Goal: Task Accomplishment & Management: Complete application form

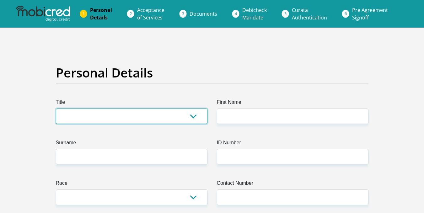
click at [113, 114] on select "Mr Ms Mrs Dr [PERSON_NAME]" at bounding box center [132, 116] width 152 height 15
select select "Mr"
click at [56, 109] on select "Mr Ms Mrs Dr [PERSON_NAME]" at bounding box center [132, 116] width 152 height 15
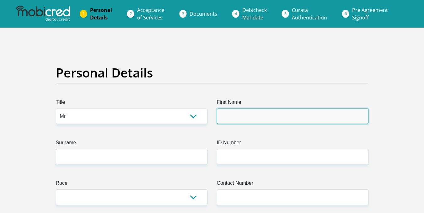
click at [234, 117] on input "First Name" at bounding box center [293, 116] width 152 height 15
type input "thabiso"
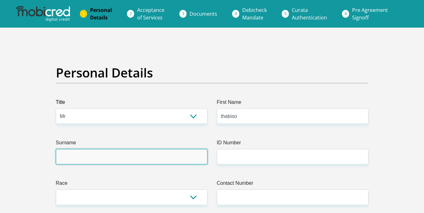
type input "rakosa"
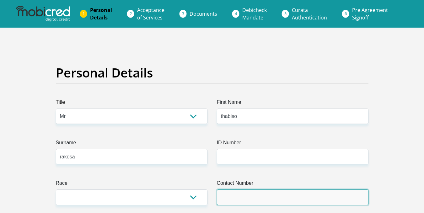
type input "0813100859"
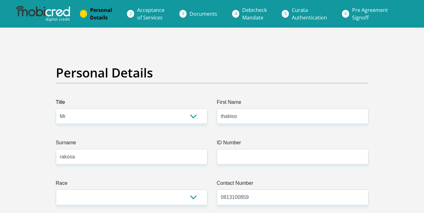
select select "ZAF"
type input "[STREET_ADDRESS]"
type input "rabie ridge"
type input "Midrand"
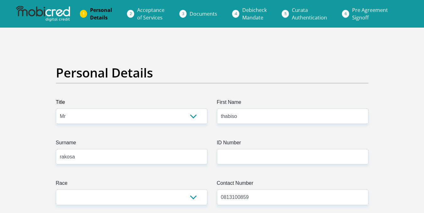
type input "Midrand"
type input "1688"
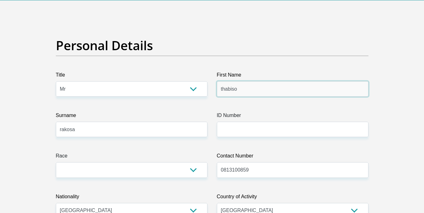
scroll to position [63, 0]
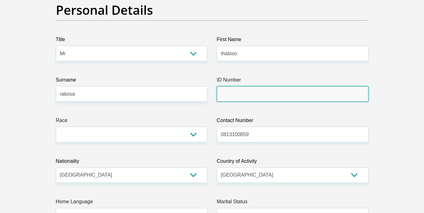
click at [242, 95] on input "ID Number" at bounding box center [293, 93] width 152 height 15
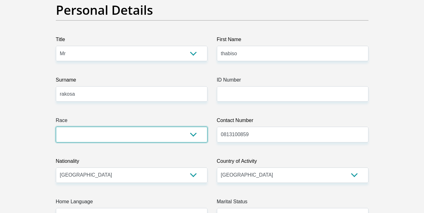
click at [174, 132] on select "Black Coloured Indian White Other" at bounding box center [132, 134] width 152 height 15
select select "1"
click at [56, 127] on select "Black Coloured Indian White Other" at bounding box center [132, 134] width 152 height 15
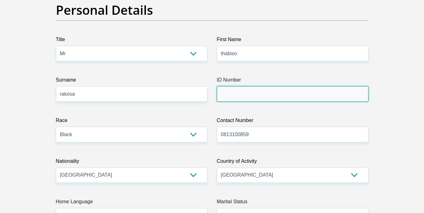
click at [280, 93] on input "ID Number" at bounding box center [293, 93] width 152 height 15
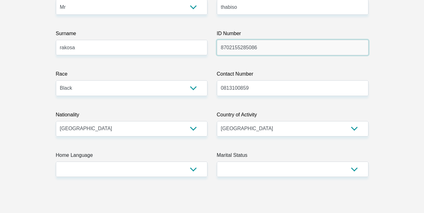
scroll to position [125, 0]
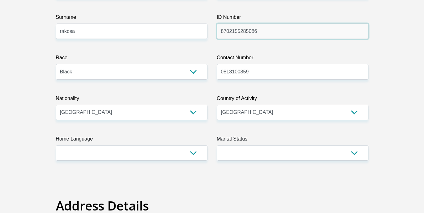
type input "8702155285086"
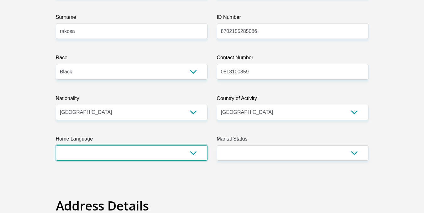
click at [195, 156] on select "Afrikaans English Sepedi South Ndebele Southern Sotho Swati Tsonga Tswana Venda…" at bounding box center [132, 152] width 152 height 15
select select "eng"
click at [56, 145] on select "Afrikaans English Sepedi South Ndebele Southern Sotho Swati Tsonga Tswana Venda…" at bounding box center [132, 152] width 152 height 15
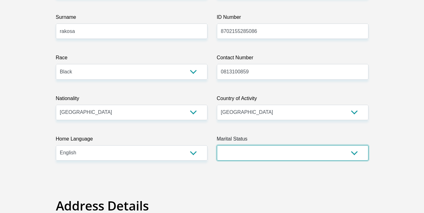
click at [305, 160] on select "Married ANC Single Divorced Widowed Married COP or Customary Law" at bounding box center [293, 152] width 152 height 15
select select "2"
click at [217, 145] on select "Married ANC Single Divorced Widowed Married COP or Customary Law" at bounding box center [293, 152] width 152 height 15
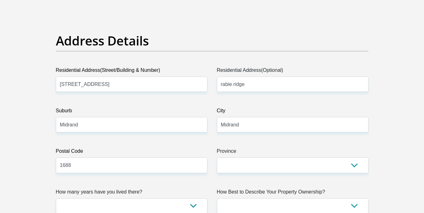
scroll to position [314, 0]
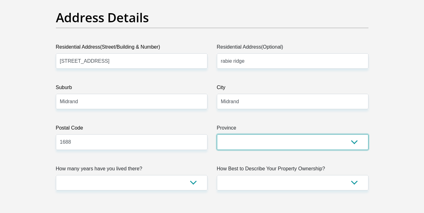
click at [244, 145] on select "Eastern Cape Free State [GEOGRAPHIC_DATA] [GEOGRAPHIC_DATA][DATE] [GEOGRAPHIC_D…" at bounding box center [293, 141] width 152 height 15
select select "Gauteng"
click at [217, 134] on select "Eastern Cape Free State [GEOGRAPHIC_DATA] [GEOGRAPHIC_DATA][DATE] [GEOGRAPHIC_D…" at bounding box center [293, 141] width 152 height 15
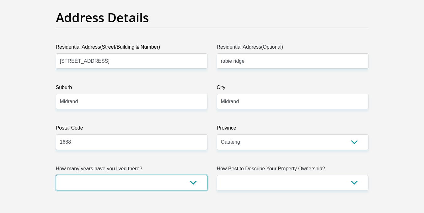
click at [195, 184] on select "less than 1 year 1-3 years 3-5 years 5+ years" at bounding box center [132, 182] width 152 height 15
select select "5"
click at [56, 175] on select "less than 1 year 1-3 years 3-5 years 5+ years" at bounding box center [132, 182] width 152 height 15
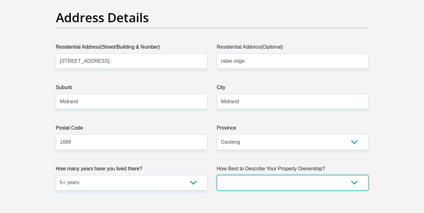
click at [256, 184] on select "Owned Rented Family Owned Company Dwelling" at bounding box center [293, 182] width 152 height 15
select select "Owned"
click at [217, 175] on select "Owned Rented Family Owned Company Dwelling" at bounding box center [293, 182] width 152 height 15
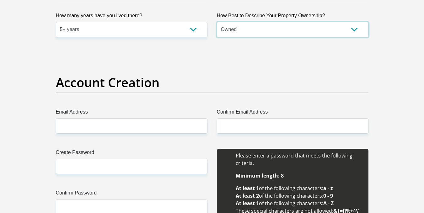
scroll to position [471, 0]
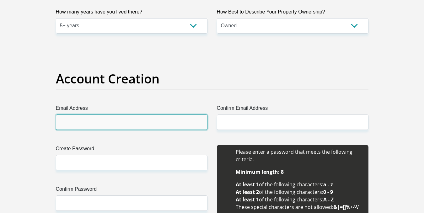
click at [99, 125] on input "Email Address" at bounding box center [132, 122] width 152 height 15
type input "[EMAIL_ADDRESS][DOMAIN_NAME]"
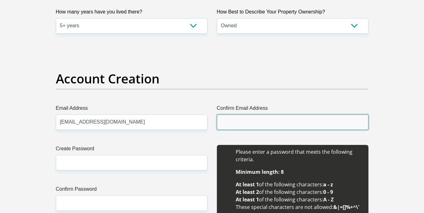
type input "[EMAIL_ADDRESS][DOMAIN_NAME]"
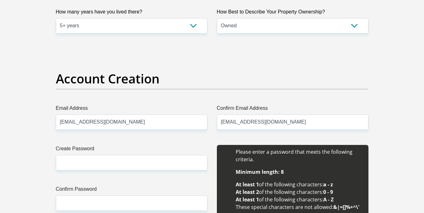
type input "thabiso"
type input "rakosa"
type input "0813100859"
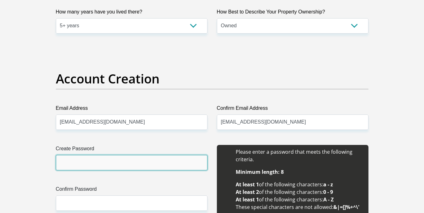
click at [109, 165] on input "Create Password" at bounding box center [132, 162] width 152 height 15
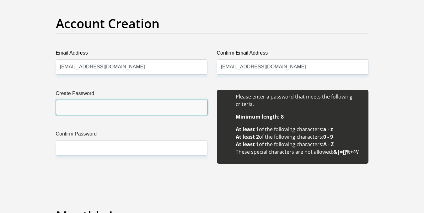
scroll to position [533, 0]
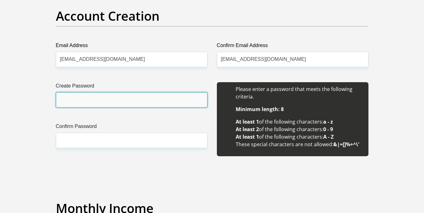
click at [106, 106] on input "Create Password" at bounding box center [132, 99] width 152 height 15
type input "Katlego2017@"
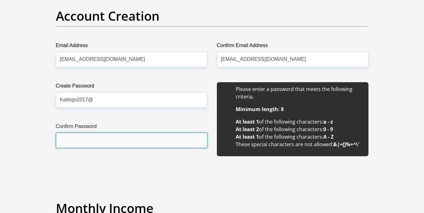
click at [120, 140] on input "Confirm Password" at bounding box center [132, 140] width 152 height 15
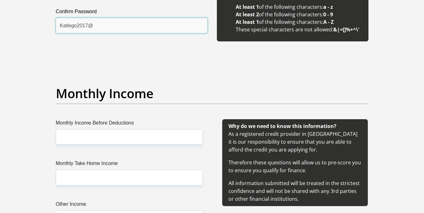
scroll to position [659, 0]
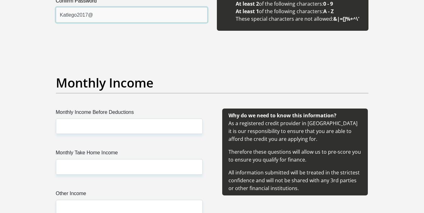
type input "Katlego2017@"
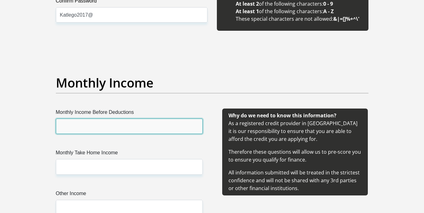
click at [69, 125] on input "Monthly Income Before Deductions" at bounding box center [129, 126] width 147 height 15
type input "13000"
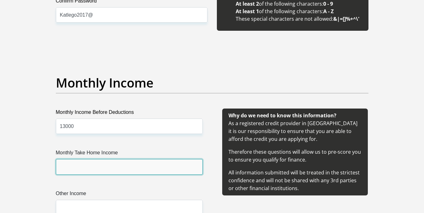
click at [73, 167] on input "Monthly Take Home Income" at bounding box center [129, 166] width 147 height 15
type input "11500"
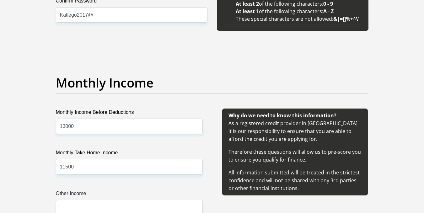
click at [154, 109] on label "Monthly Income Before Deductions" at bounding box center [129, 114] width 147 height 10
click at [154, 119] on input "13000" at bounding box center [129, 126] width 147 height 15
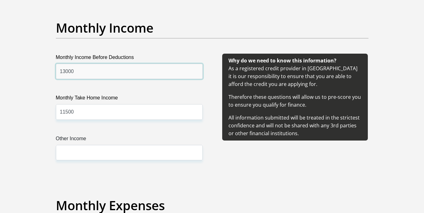
scroll to position [753, 0]
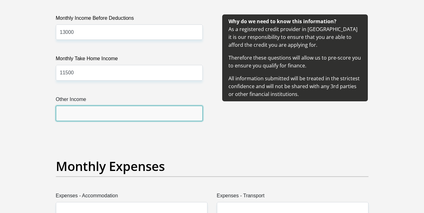
click at [124, 117] on input "Other Income" at bounding box center [129, 113] width 147 height 15
type input "45000"
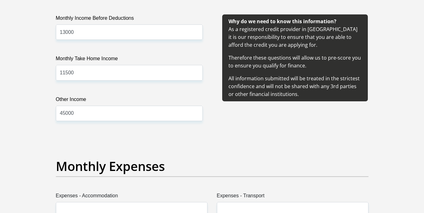
click at [164, 134] on div "Monthly Income Before Deductions 13000 Monthly Take Home Income 11500 Other Inc…" at bounding box center [129, 75] width 166 height 122
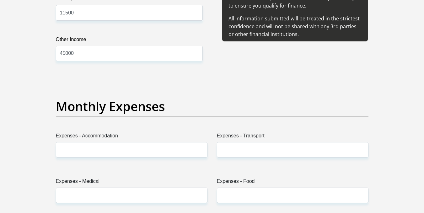
scroll to position [816, 0]
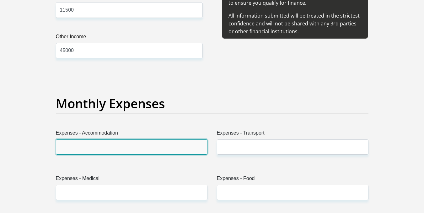
click at [108, 147] on input "Expenses - Accommodation" at bounding box center [132, 146] width 152 height 15
type input "00"
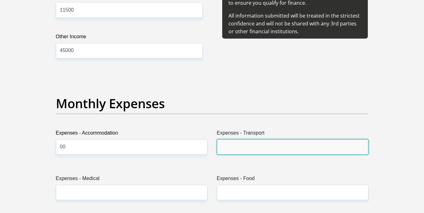
click at [273, 148] on input "Expenses - Transport" at bounding box center [293, 146] width 152 height 15
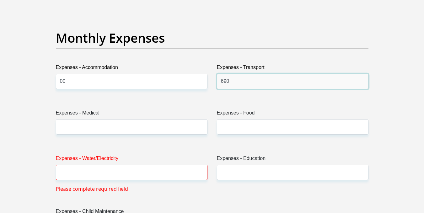
scroll to position [910, 0]
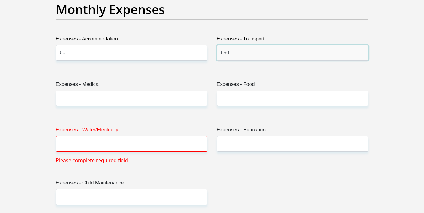
type input "690"
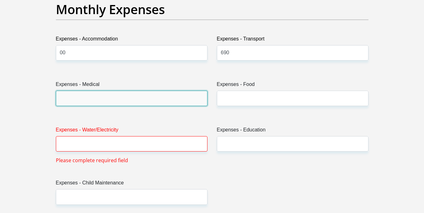
click at [105, 99] on input "Expenses - Medical" at bounding box center [132, 98] width 152 height 15
type input "470"
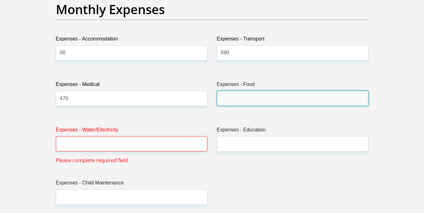
click at [270, 101] on input "Expenses - Food" at bounding box center [293, 98] width 152 height 15
type input "1500"
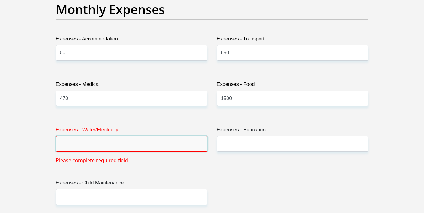
click at [170, 141] on input "Expenses - Water/Electricity" at bounding box center [132, 143] width 152 height 15
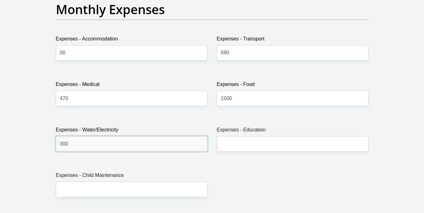
type input "300"
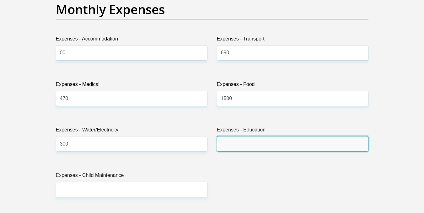
click at [264, 144] on input "Expenses - Education" at bounding box center [293, 143] width 152 height 15
type input "2000"
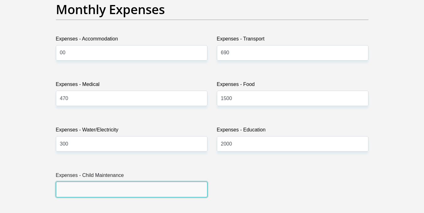
click at [122, 189] on input "Expenses - Child Maintenance" at bounding box center [132, 189] width 152 height 15
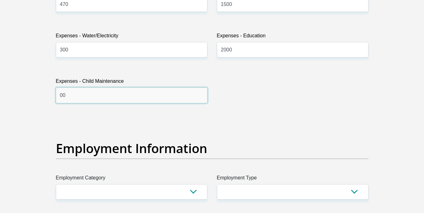
scroll to position [1067, 0]
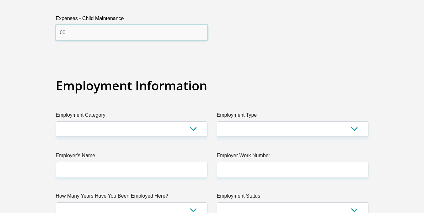
type input "00"
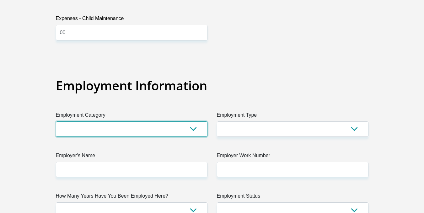
click at [184, 133] on select "AGRICULTURE ALCOHOL & TOBACCO CONSTRUCTION MATERIALS METALLURGY EQUIPMENT FOR R…" at bounding box center [132, 128] width 152 height 15
select select "53"
click at [56, 121] on select "AGRICULTURE ALCOHOL & TOBACCO CONSTRUCTION MATERIALS METALLURGY EQUIPMENT FOR R…" at bounding box center [132, 128] width 152 height 15
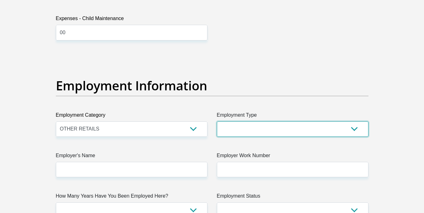
click at [268, 131] on select "College/Lecturer Craft Seller Creative Driver Executive Farmer Forces - Non Com…" at bounding box center [293, 128] width 152 height 15
click at [286, 128] on select "College/Lecturer Craft Seller Creative Driver Executive Farmer Forces - Non Com…" at bounding box center [293, 128] width 152 height 15
select select "Sales"
click at [217, 121] on select "College/Lecturer Craft Seller Creative Driver Executive Farmer Forces - Non Com…" at bounding box center [293, 128] width 152 height 15
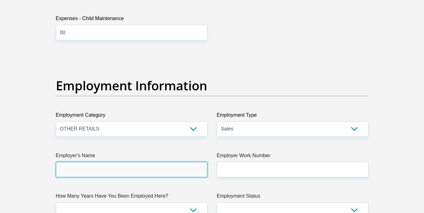
click at [167, 172] on input "Employer's Name" at bounding box center [132, 169] width 152 height 15
click at [113, 171] on input "Employer's Name" at bounding box center [132, 169] width 152 height 15
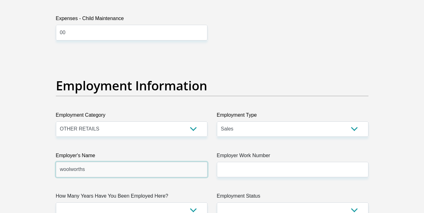
type input "woolworths"
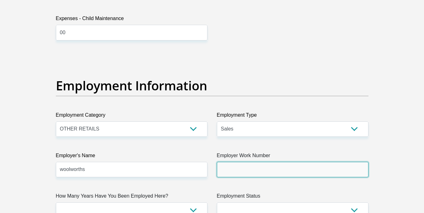
click at [261, 170] on input "Employer Work Number" at bounding box center [293, 169] width 152 height 15
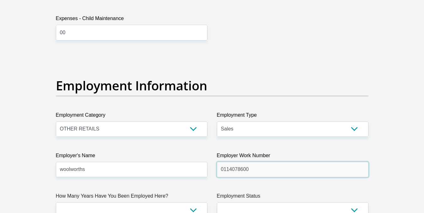
type input "0114078600"
click at [217, 89] on h2 "Employment Information" at bounding box center [212, 85] width 312 height 15
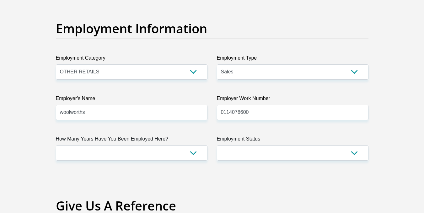
scroll to position [1129, 0]
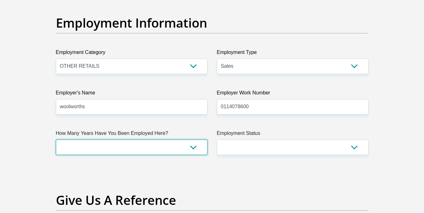
click at [143, 150] on select "less than 1 year 1-3 years 3-5 years 5+ years" at bounding box center [132, 147] width 152 height 15
select select "60"
click at [56, 140] on select "less than 1 year 1-3 years 3-5 years 5+ years" at bounding box center [132, 147] width 152 height 15
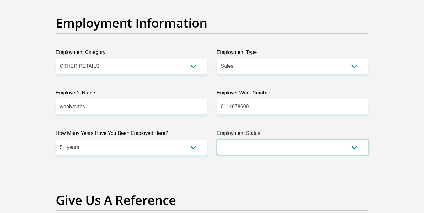
click at [255, 149] on select "Permanent/Full-time Part-time/Casual [DEMOGRAPHIC_DATA] Worker Self-Employed Ho…" at bounding box center [293, 147] width 152 height 15
click at [329, 147] on select "Permanent/Full-time Part-time/Casual [DEMOGRAPHIC_DATA] Worker Self-Employed Ho…" at bounding box center [293, 147] width 152 height 15
select select "1"
click at [217, 140] on select "Permanent/Full-time Part-time/Casual [DEMOGRAPHIC_DATA] Worker Self-Employed Ho…" at bounding box center [293, 147] width 152 height 15
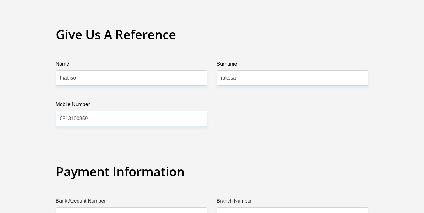
scroll to position [1255, 0]
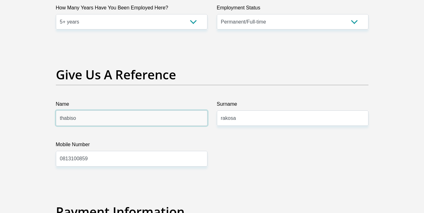
click at [108, 121] on input "thabiso" at bounding box center [132, 117] width 152 height 15
type input "t"
type input "faith"
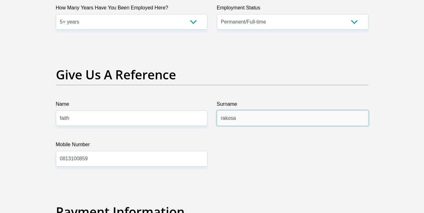
click at [285, 118] on input "rakosa" at bounding box center [293, 117] width 152 height 15
type input "r"
type input "bhengu"
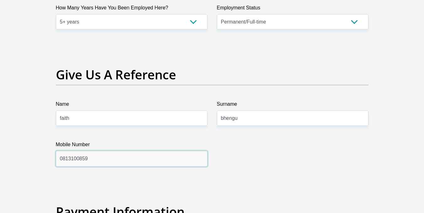
click at [150, 162] on input "0813100859" at bounding box center [132, 158] width 152 height 15
type input "0"
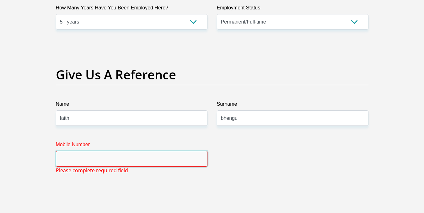
click at [83, 157] on input "Mobile Number" at bounding box center [132, 158] width 152 height 15
drag, startPoint x: 83, startPoint y: 157, endPoint x: 73, endPoint y: 159, distance: 10.0
paste input "[PHONE_NUMBER]"
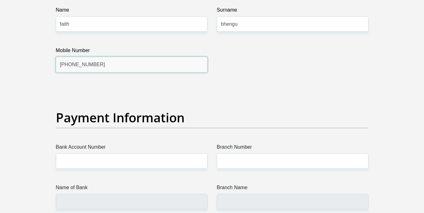
scroll to position [1412, 0]
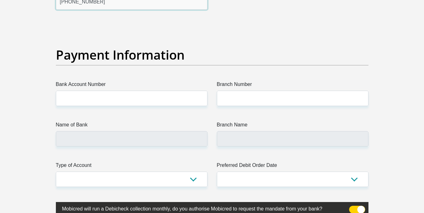
type input "[PHONE_NUMBER]"
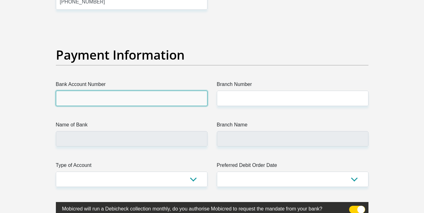
click at [146, 99] on input "Bank Account Number" at bounding box center [132, 98] width 152 height 15
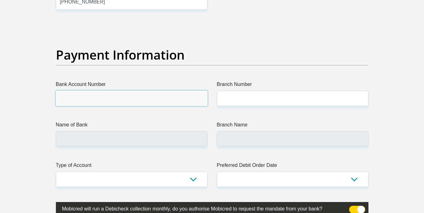
click at [109, 96] on input "Bank Account Number" at bounding box center [132, 98] width 152 height 15
paste input "20029343439"
type input "20029343439"
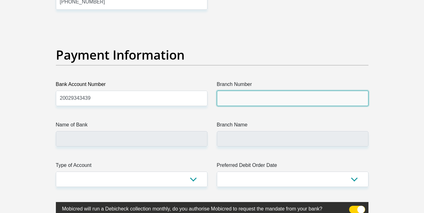
click at [249, 98] on input "Branch Number" at bounding box center [293, 98] width 152 height 15
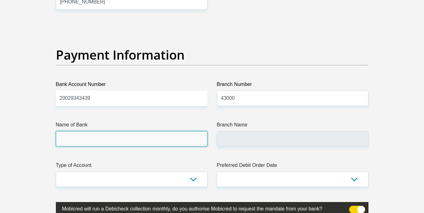
click at [128, 138] on input "Name of Bank" at bounding box center [132, 138] width 152 height 15
click at [90, 143] on input "Name of Bank" at bounding box center [132, 138] width 152 height 15
click at [90, 135] on input "Name of Bank" at bounding box center [132, 138] width 152 height 15
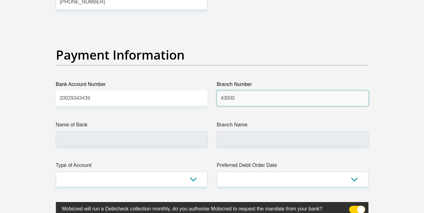
click at [247, 102] on input "43000" at bounding box center [293, 98] width 152 height 15
type input "430000"
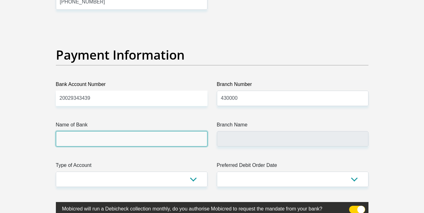
click at [110, 135] on input "Name of Bank" at bounding box center [132, 138] width 152 height 15
type input "AFRICAN BANK"
type input "HEAD OFFICE"
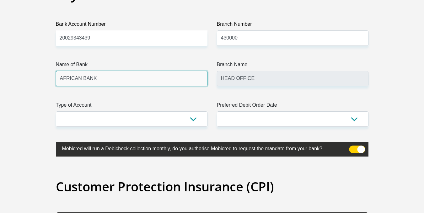
scroll to position [1475, 0]
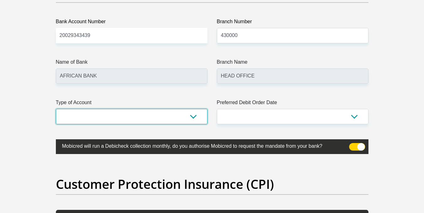
click at [188, 117] on select "Cheque Savings" at bounding box center [132, 116] width 152 height 15
select select "CUR"
click at [56, 109] on select "Cheque Savings" at bounding box center [132, 116] width 152 height 15
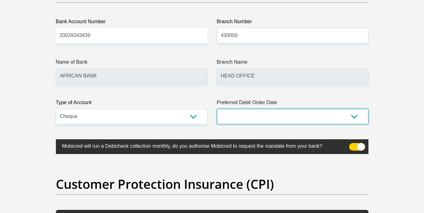
click at [283, 115] on select "1st 2nd 3rd 4th 5th 7th 18th 19th 20th 21st 22nd 23rd 24th 25th 26th 27th 28th …" at bounding box center [293, 116] width 152 height 15
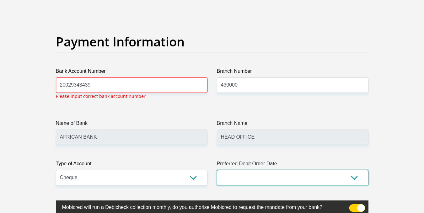
scroll to position [1424, 0]
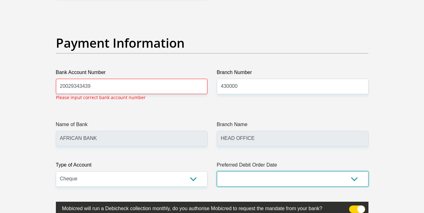
select select "27"
click at [217, 171] on select "1st 2nd 3rd 4th 5th 7th 18th 19th 20th 21st 22nd 23rd 24th 25th 26th 27th 28th …" at bounding box center [293, 178] width 152 height 15
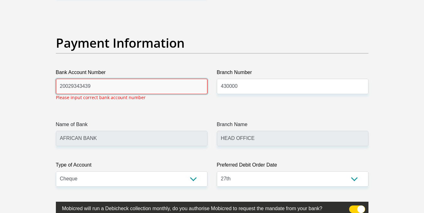
click at [60, 86] on input "20029343439" at bounding box center [132, 86] width 152 height 15
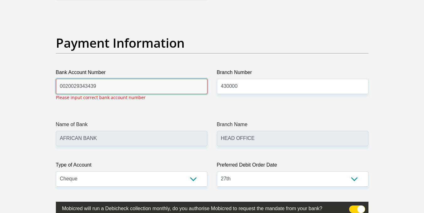
click at [65, 86] on input "0020029343439" at bounding box center [132, 86] width 152 height 15
click at [61, 86] on input "020029343439" at bounding box center [132, 86] width 152 height 15
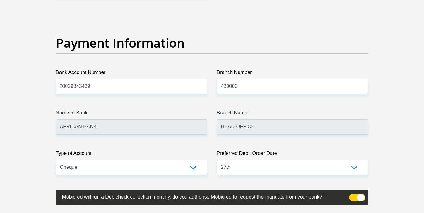
drag, startPoint x: 75, startPoint y: 115, endPoint x: 75, endPoint y: 111, distance: 3.8
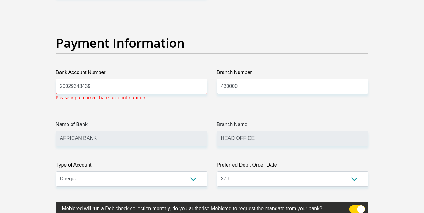
click at [144, 86] on input "20029343439" at bounding box center [132, 86] width 152 height 15
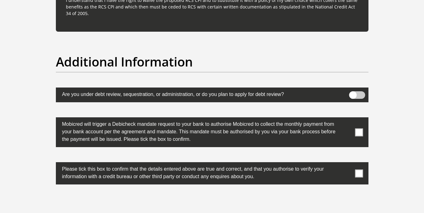
scroll to position [1926, 0]
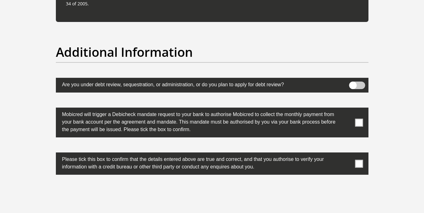
click at [358, 126] on span at bounding box center [359, 123] width 8 height 8
click at [346, 109] on input "checkbox" at bounding box center [346, 109] width 0 height 0
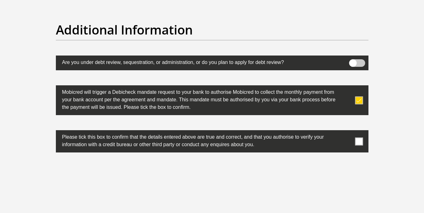
scroll to position [1957, 0]
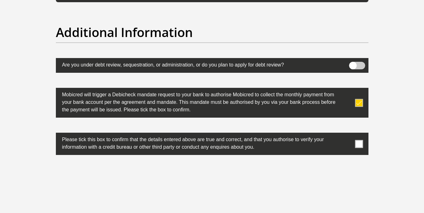
click at [362, 141] on span at bounding box center [359, 144] width 8 height 8
click at [346, 134] on input "checkbox" at bounding box center [346, 134] width 0 height 0
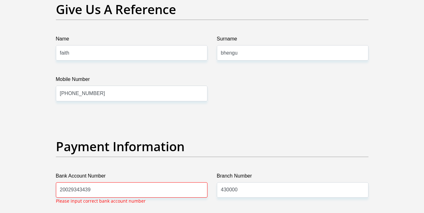
scroll to position [1361, 0]
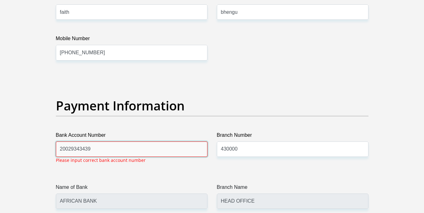
click at [101, 150] on input "20029343439" at bounding box center [132, 148] width 152 height 15
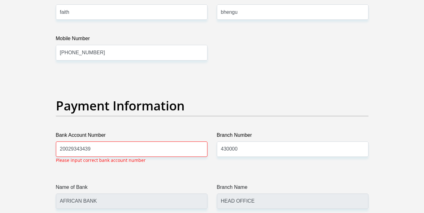
click at [179, 184] on div "Name of Bank AFRICAN BANK" at bounding box center [132, 196] width 152 height 25
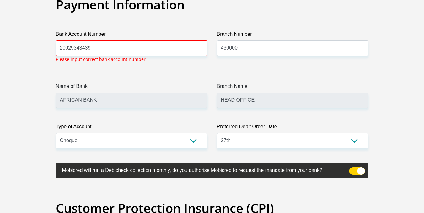
scroll to position [1376, 0]
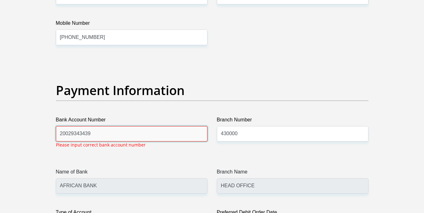
click at [102, 135] on input "20029343439" at bounding box center [132, 133] width 152 height 15
paste input "0399374"
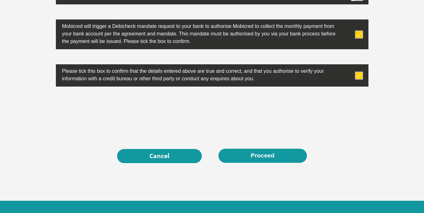
scroll to position [2050, 0]
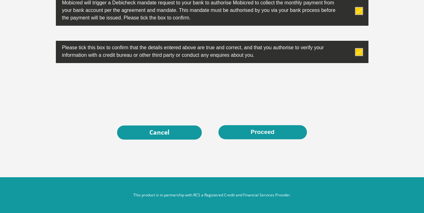
type input "20020399374"
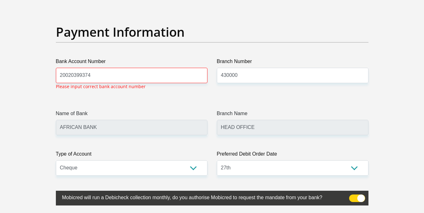
scroll to position [1424, 0]
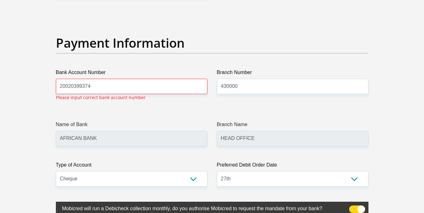
click at [92, 86] on div at bounding box center [212, 106] width 424 height 213
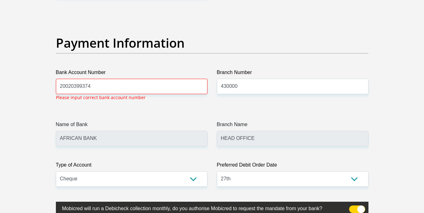
scroll to position [2032, 0]
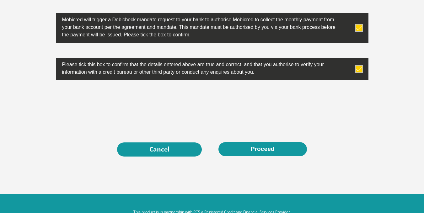
click at [92, 86] on div at bounding box center [212, 106] width 424 height 213
